Goal: Find specific page/section: Find specific page/section

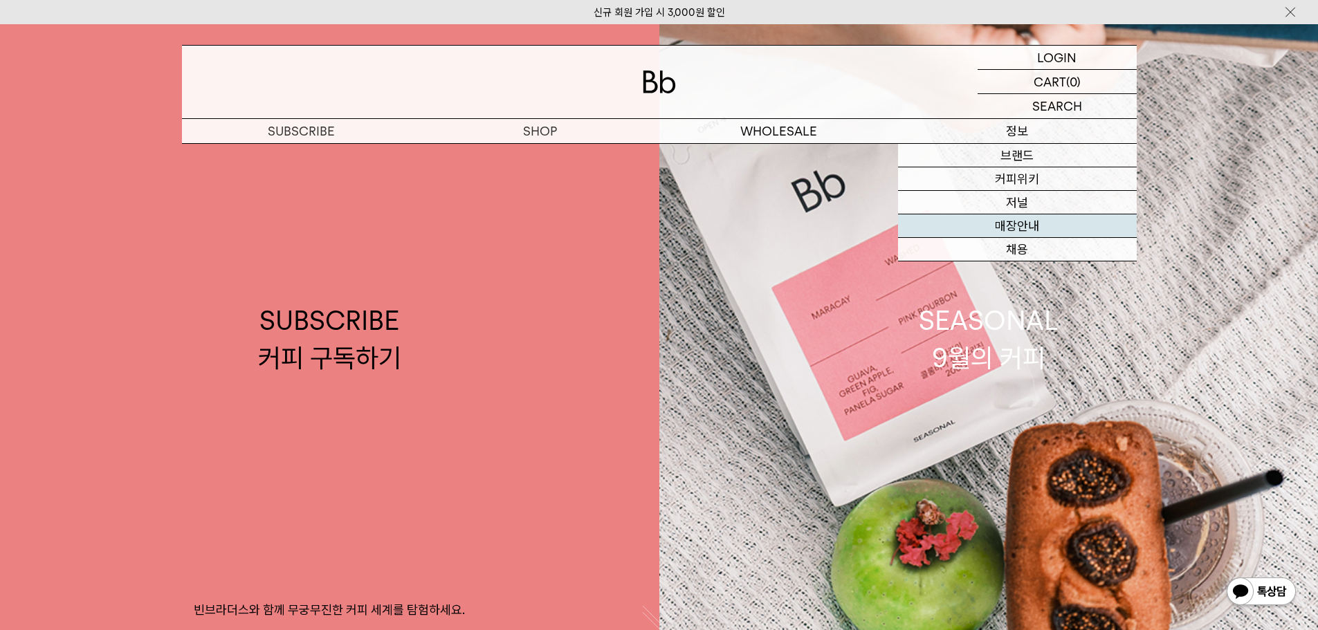
click at [987, 230] on link "매장안내" at bounding box center [1017, 226] width 239 height 24
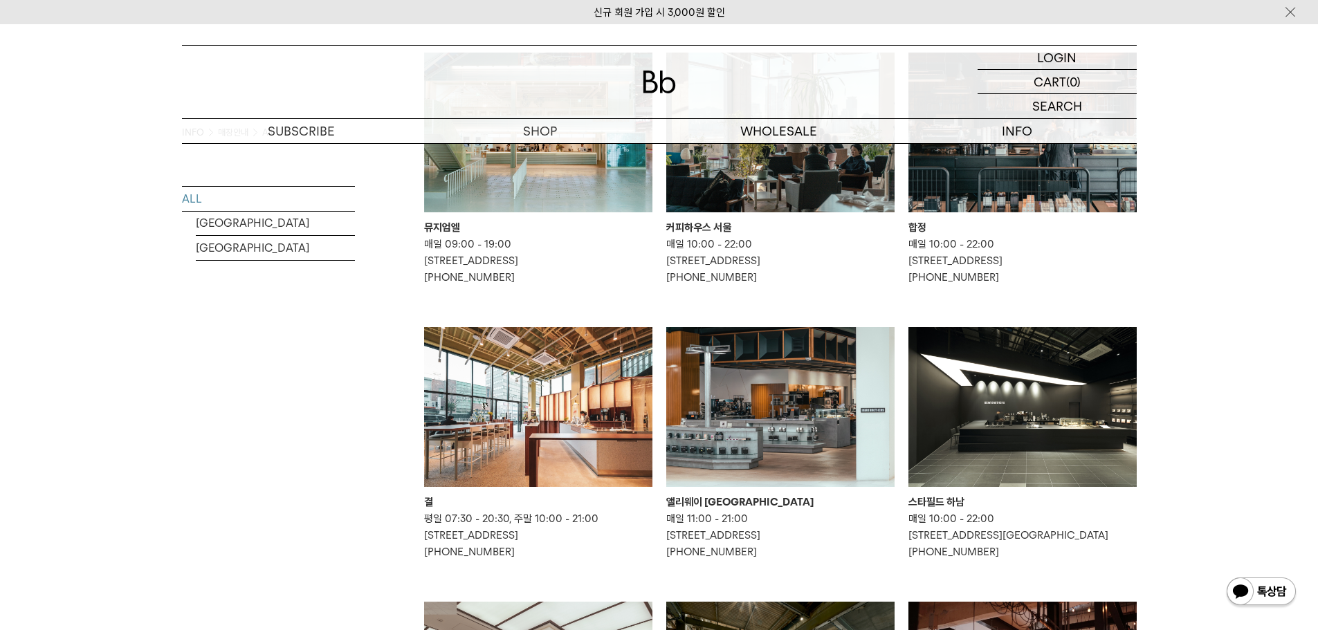
scroll to position [208, 0]
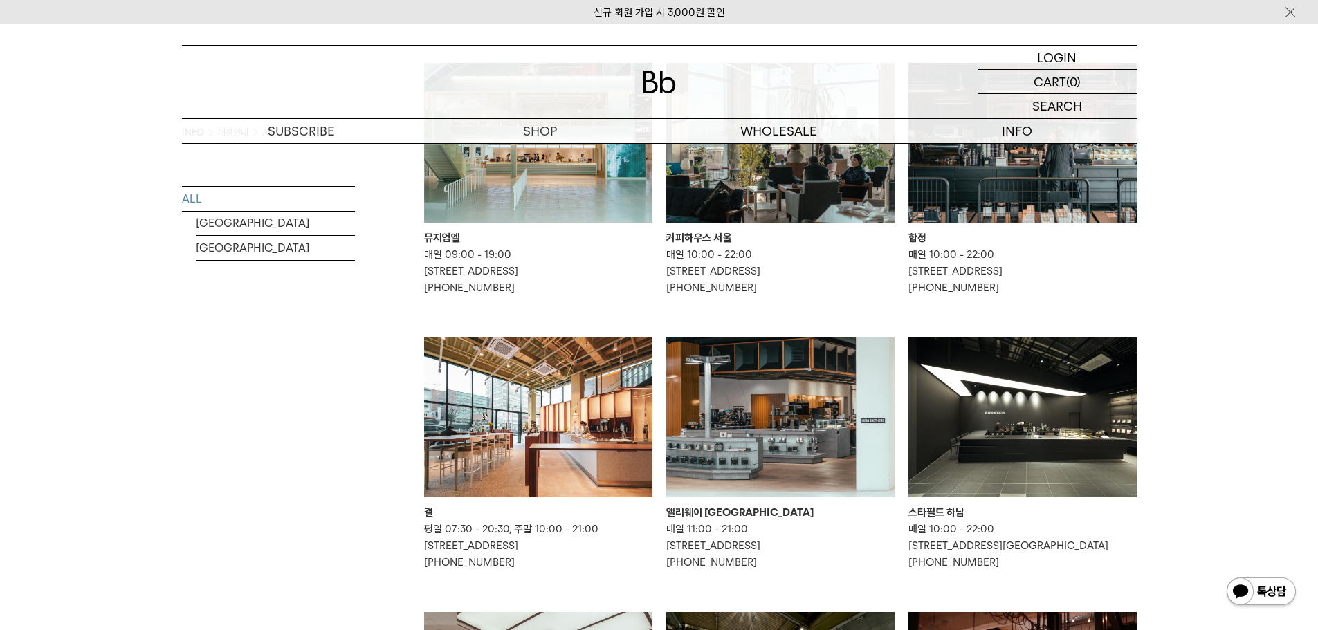
click at [951, 255] on p "매일 10:00 - 22:00 [STREET_ADDRESS] 02-6012-2001" at bounding box center [1022, 271] width 228 height 50
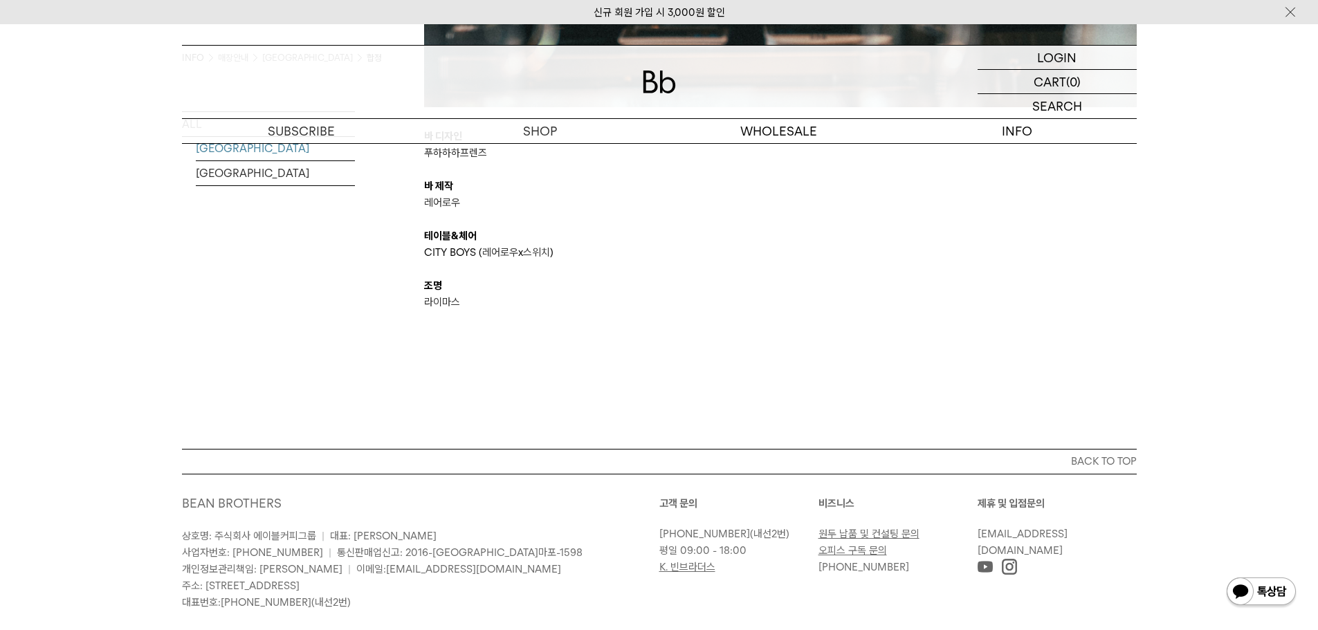
scroll to position [2906, 0]
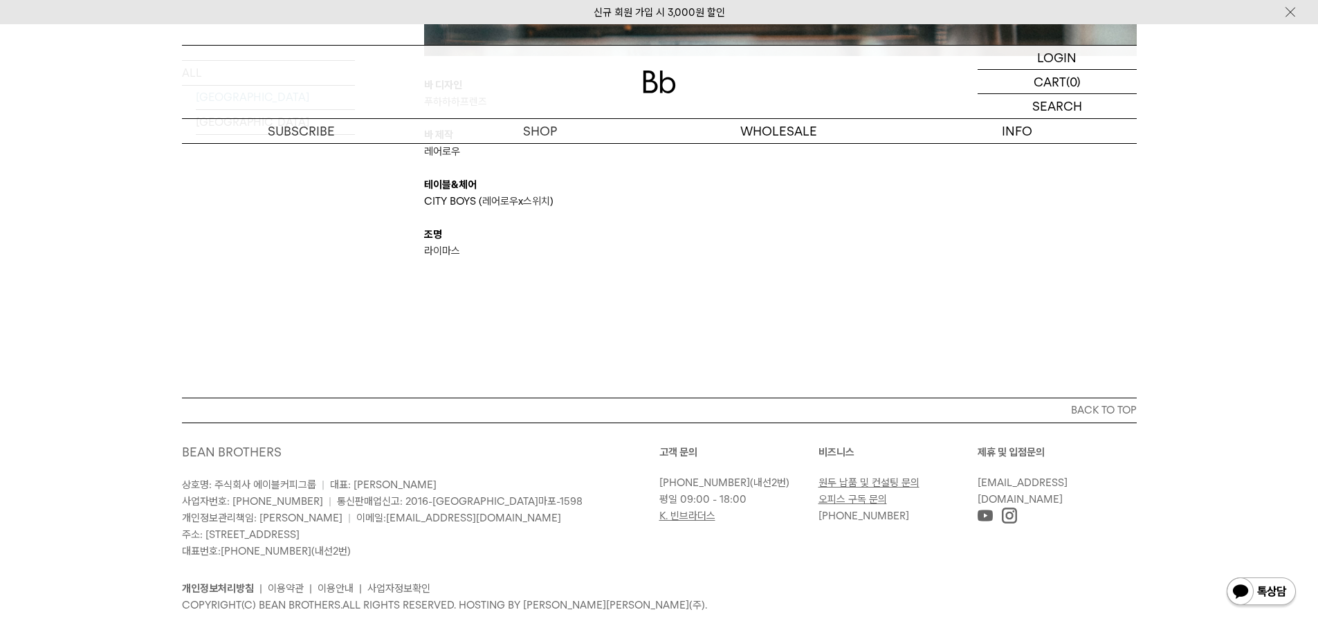
click at [1010, 523] on img at bounding box center [1009, 515] width 15 height 15
